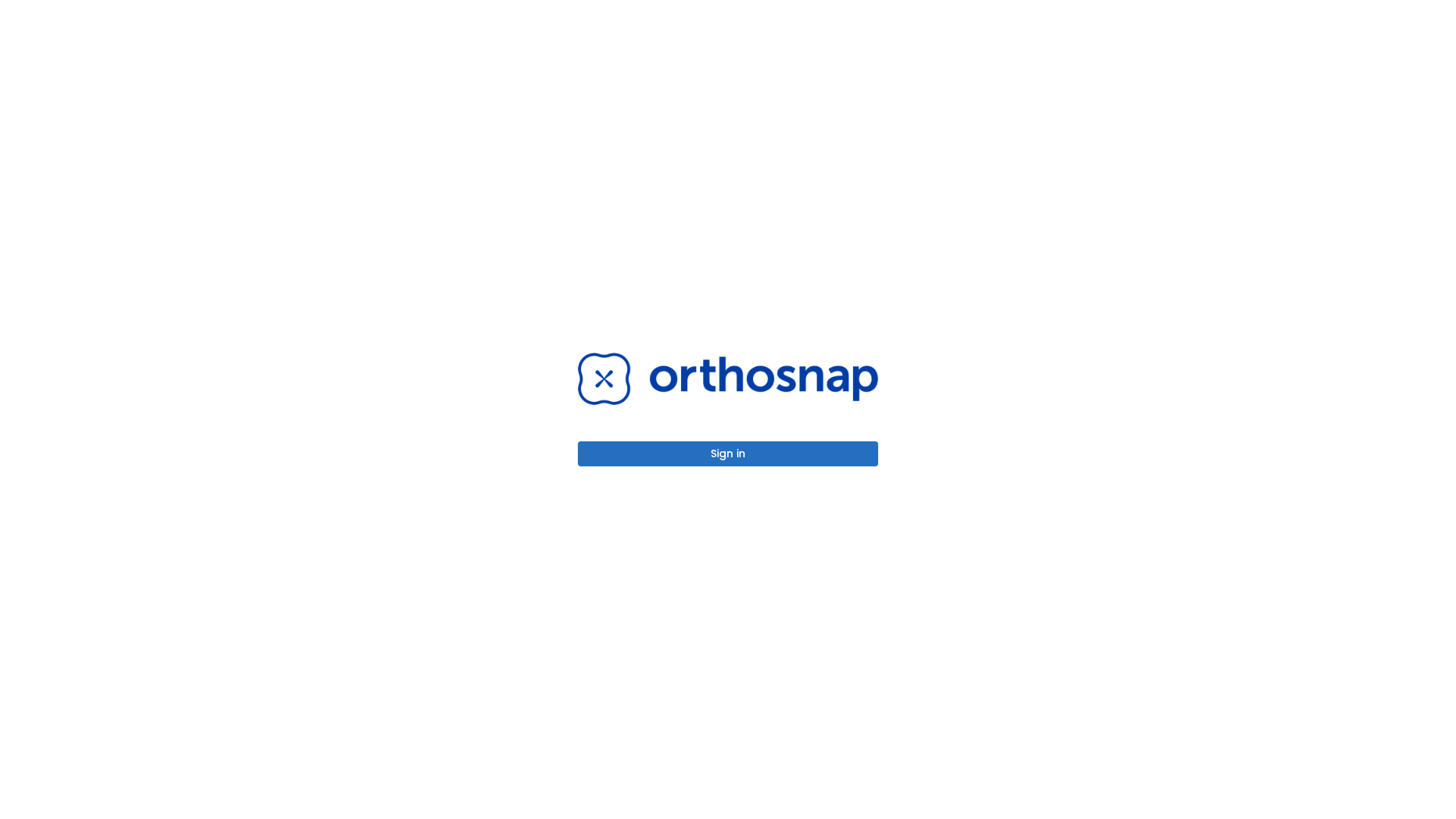
click at [728, 454] on button "Sign in" at bounding box center [728, 454] width 300 height 25
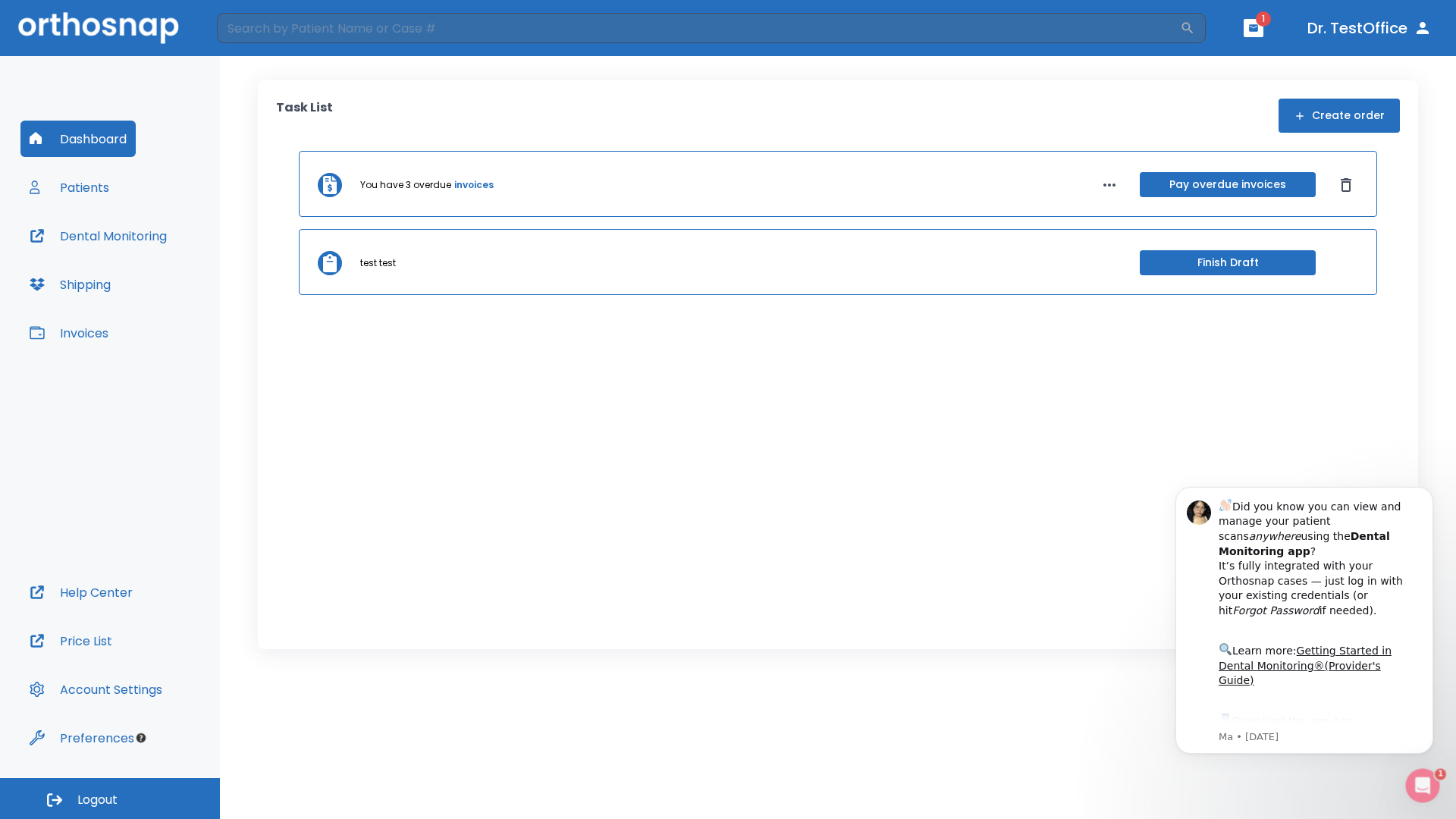
click at [110, 798] on span "Logout" at bounding box center [97, 800] width 40 height 17
